Goal: Information Seeking & Learning: Learn about a topic

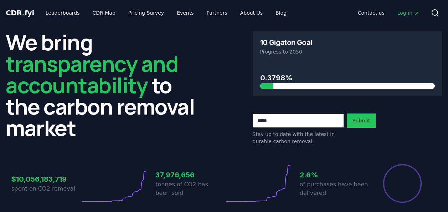
click at [53, 11] on link "Leaderboards" at bounding box center [63, 12] width 46 height 13
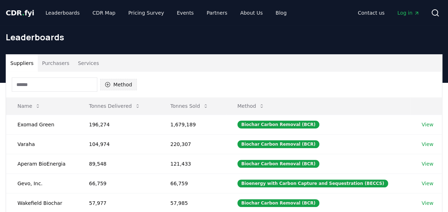
click at [121, 84] on button "Method" at bounding box center [118, 84] width 37 height 11
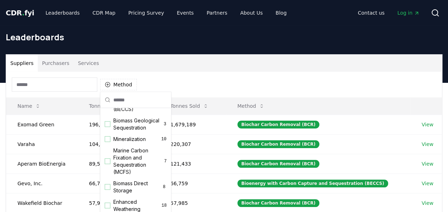
scroll to position [48, 0]
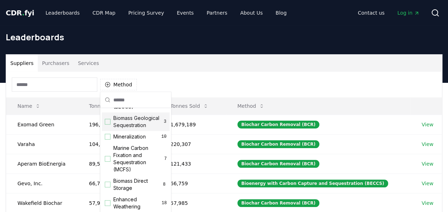
click at [109, 124] on div "Suggestions" at bounding box center [108, 122] width 6 height 6
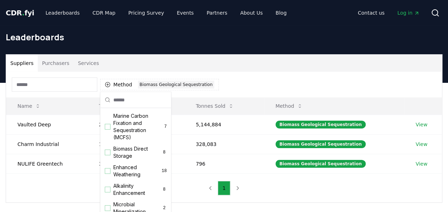
scroll to position [84, 0]
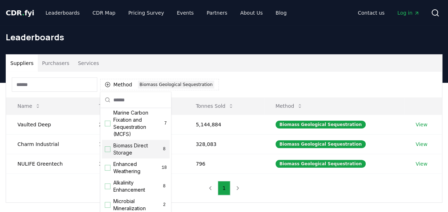
click at [108, 152] on div "Suggestions" at bounding box center [108, 149] width 6 height 6
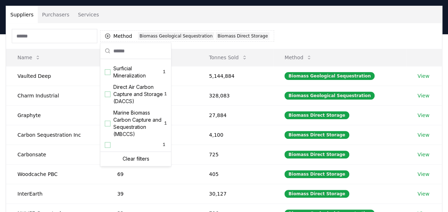
scroll to position [49, 0]
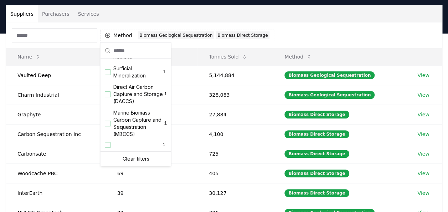
click at [144, 145] on div "1" at bounding box center [136, 145] width 68 height 10
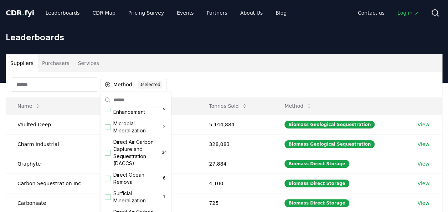
scroll to position [0, 0]
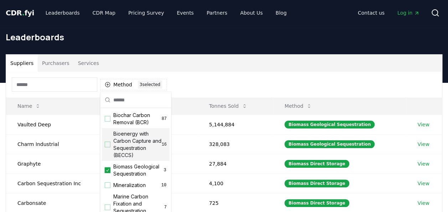
click at [199, 83] on div "Method 3 3 selected" at bounding box center [224, 85] width 436 height 26
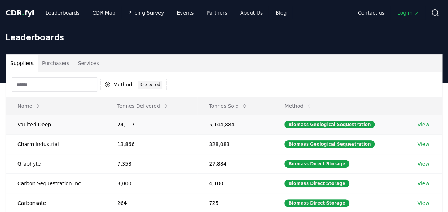
click at [421, 123] on link "View" at bounding box center [423, 124] width 12 height 7
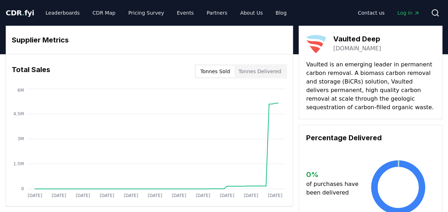
click at [249, 70] on button "Tonnes Delivered" at bounding box center [259, 71] width 51 height 11
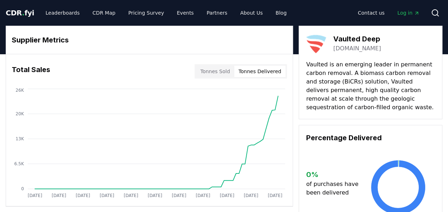
click at [225, 70] on button "Tonnes Sold" at bounding box center [215, 71] width 38 height 11
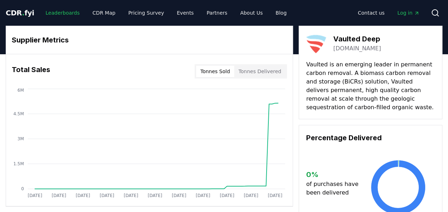
click at [68, 11] on link "Leaderboards" at bounding box center [63, 12] width 46 height 13
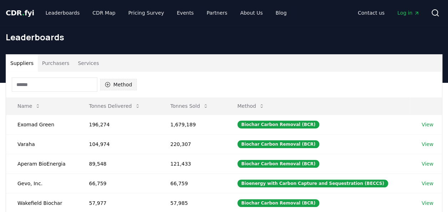
click at [110, 84] on button "Method" at bounding box center [118, 84] width 37 height 11
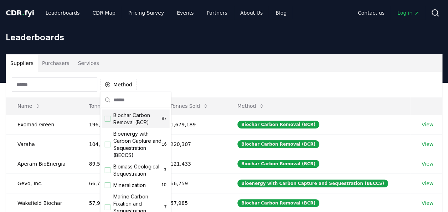
click at [112, 118] on div "Biochar Carbon Removal (BCR) 87" at bounding box center [136, 118] width 68 height 19
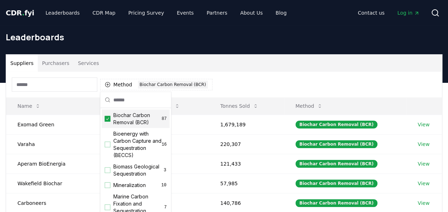
click at [112, 118] on div "Biochar Carbon Removal (BCR) 87" at bounding box center [136, 118] width 68 height 19
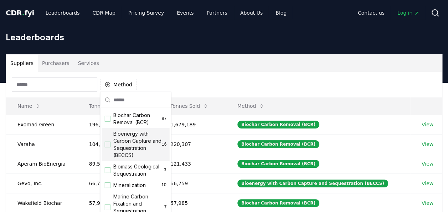
click at [108, 142] on div "Suggestions" at bounding box center [108, 144] width 6 height 6
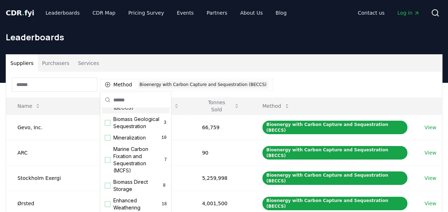
scroll to position [46, 0]
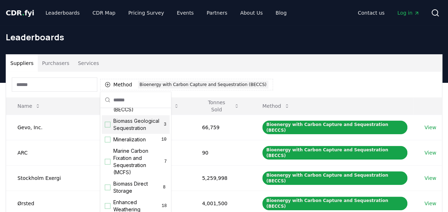
click at [110, 129] on div "Biomass Geological Sequestration 3" at bounding box center [136, 124] width 68 height 19
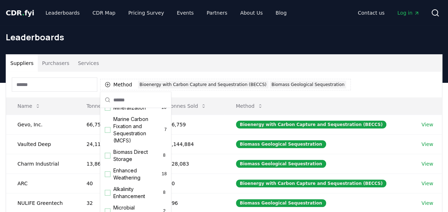
scroll to position [79, 0]
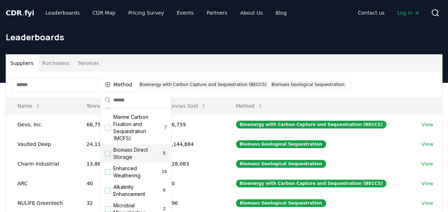
click at [109, 156] on div "Suggestions" at bounding box center [108, 153] width 6 height 6
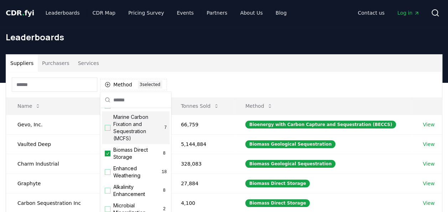
click at [284, 76] on div "Method 3 3 selected" at bounding box center [224, 85] width 436 height 26
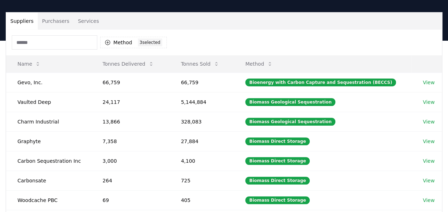
scroll to position [0, 0]
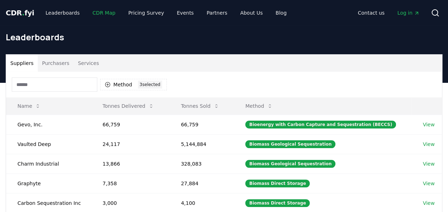
click at [99, 16] on link "CDR Map" at bounding box center [104, 12] width 34 height 13
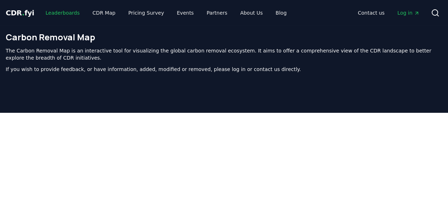
click at [62, 11] on link "Leaderboards" at bounding box center [63, 12] width 46 height 13
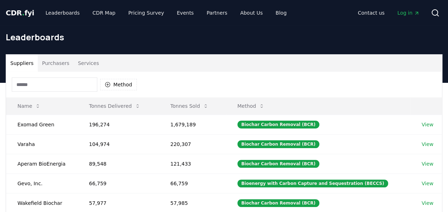
click at [11, 12] on span "CDR . fyi" at bounding box center [20, 13] width 28 height 9
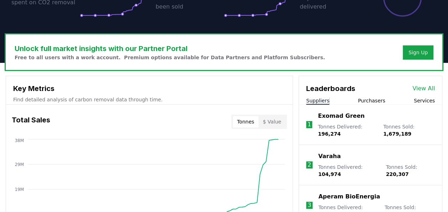
scroll to position [201, 0]
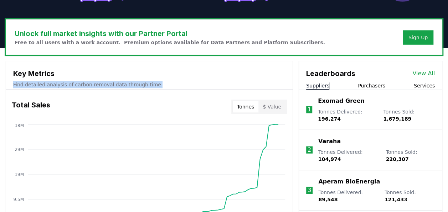
drag, startPoint x: 239, startPoint y: 83, endPoint x: 235, endPoint y: 59, distance: 24.2
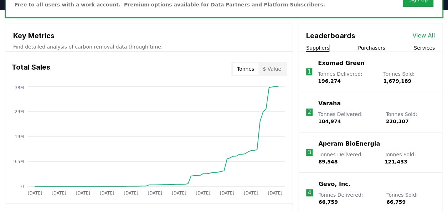
click at [420, 35] on link "View All" at bounding box center [423, 35] width 22 height 9
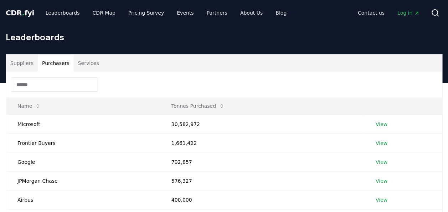
click at [57, 62] on button "Purchasers" at bounding box center [56, 62] width 36 height 17
click at [83, 62] on button "Services" at bounding box center [89, 62] width 30 height 17
click at [52, 60] on button "Purchasers" at bounding box center [56, 62] width 36 height 17
click at [26, 61] on button "Suppliers" at bounding box center [22, 62] width 32 height 17
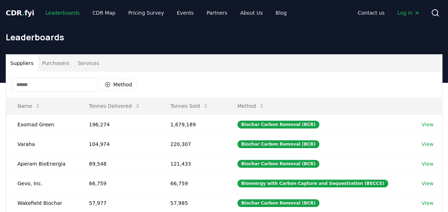
click at [61, 14] on link "Leaderboards" at bounding box center [63, 12] width 46 height 13
click at [17, 11] on span "CDR . fyi" at bounding box center [20, 13] width 28 height 9
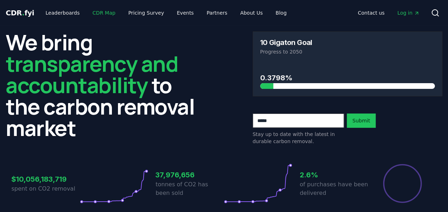
click at [94, 14] on link "CDR Map" at bounding box center [104, 12] width 34 height 13
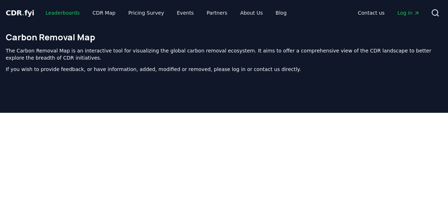
click at [58, 12] on link "Leaderboards" at bounding box center [63, 12] width 46 height 13
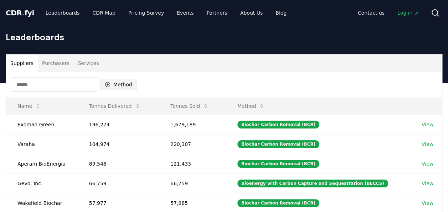
click at [121, 84] on button "Method" at bounding box center [118, 84] width 37 height 11
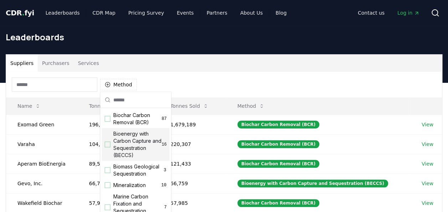
click at [108, 142] on div "Suggestions" at bounding box center [108, 144] width 6 height 6
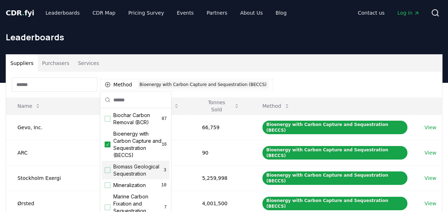
click at [106, 176] on div "Biomass Geological Sequestration 3" at bounding box center [136, 170] width 68 height 19
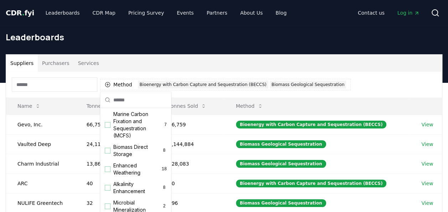
scroll to position [83, 0]
click at [110, 153] on div "Suggestions" at bounding box center [108, 150] width 6 height 6
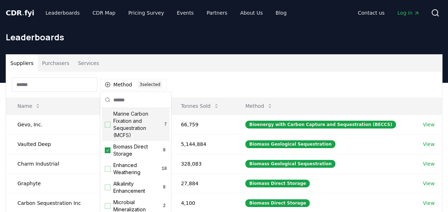
click at [234, 92] on div "Method 3 3 selected" at bounding box center [224, 85] width 436 height 26
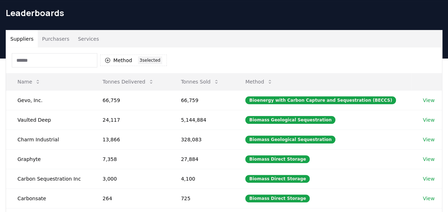
scroll to position [25, 0]
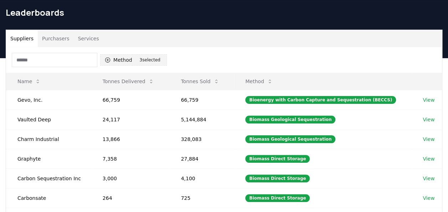
click at [120, 61] on button "Method 3 3 selected" at bounding box center [133, 59] width 67 height 11
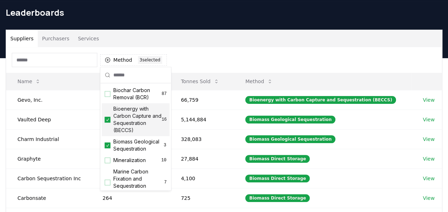
click at [110, 118] on div "Bioenergy with Carbon Capture and Sequestration (BECCS) 16" at bounding box center [136, 119] width 68 height 33
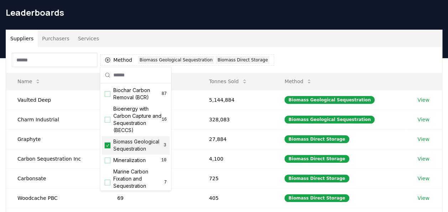
click at [108, 151] on div "Biomass Geological Sequestration 3" at bounding box center [136, 145] width 68 height 19
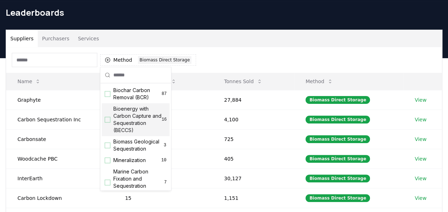
click at [310, 42] on div "Suppliers Purchasers Services" at bounding box center [224, 38] width 436 height 17
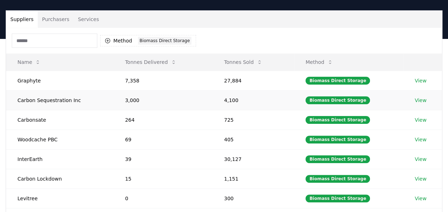
scroll to position [43, 0]
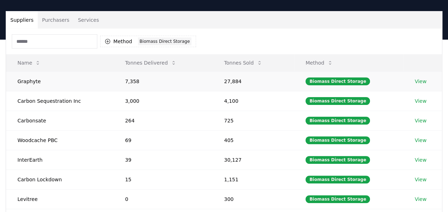
click at [420, 81] on link "View" at bounding box center [420, 81] width 12 height 7
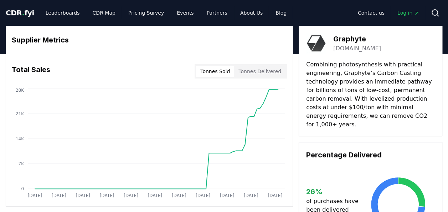
click at [261, 70] on button "Tonnes Delivered" at bounding box center [259, 71] width 51 height 11
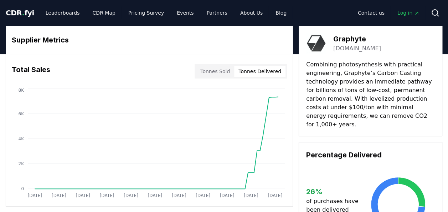
click at [224, 74] on button "Tonnes Sold" at bounding box center [215, 71] width 38 height 11
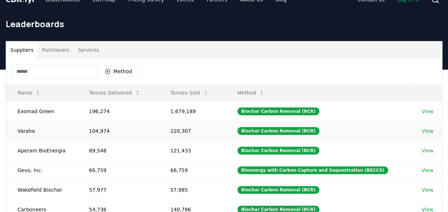
scroll to position [13, 0]
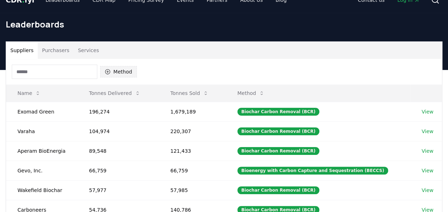
click at [105, 72] on icon "button" at bounding box center [107, 71] width 5 height 5
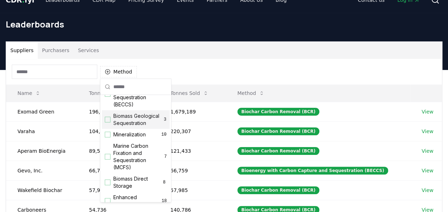
scroll to position [38, 0]
click at [109, 184] on div "Suggestions" at bounding box center [108, 182] width 6 height 6
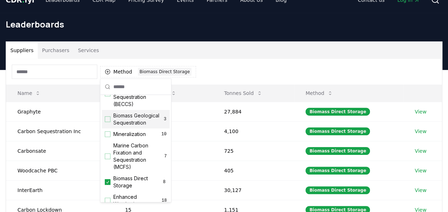
click at [256, 50] on div "Suppliers Purchasers Services" at bounding box center [224, 50] width 436 height 17
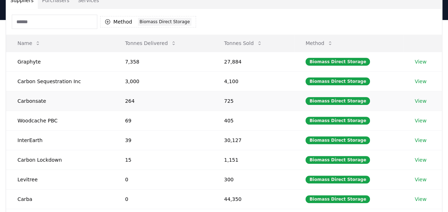
scroll to position [62, 0]
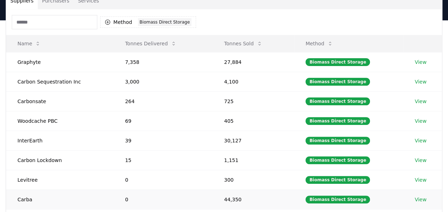
click at [419, 196] on link "View" at bounding box center [420, 199] width 12 height 7
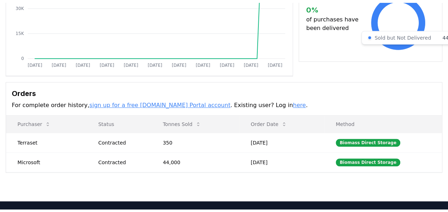
scroll to position [132, 0]
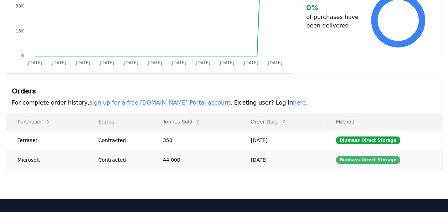
click at [368, 157] on div "Biomass Direct Storage" at bounding box center [368, 160] width 64 height 8
